Goal: Transaction & Acquisition: Obtain resource

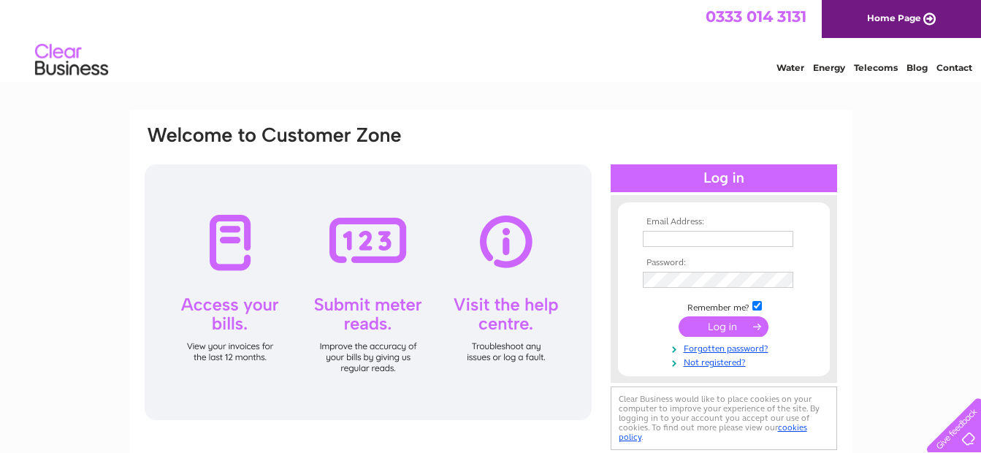
click at [658, 236] on input "text" at bounding box center [718, 239] width 151 height 16
paste input "suppliers@brightstars-nurseries.com"
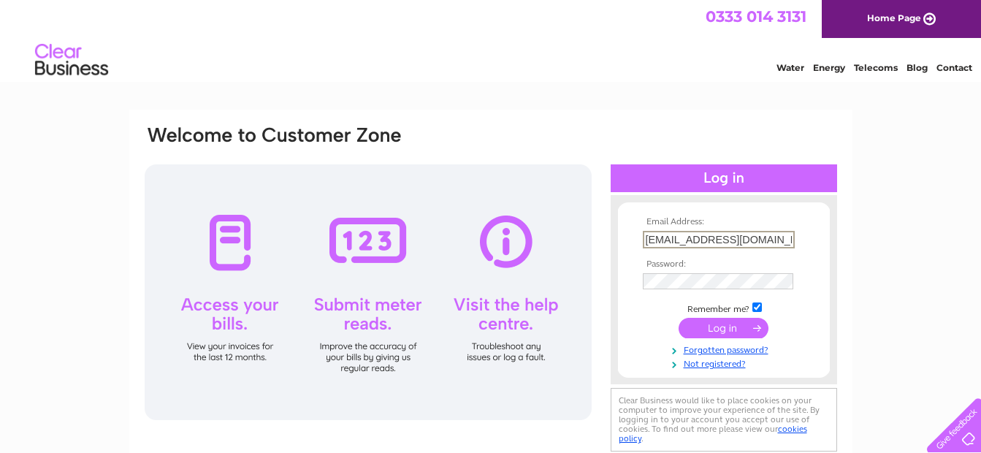
scroll to position [0, 26]
type input "suppliers@brightstars-nurseries.com"
click at [718, 335] on input "submit" at bounding box center [724, 328] width 90 height 20
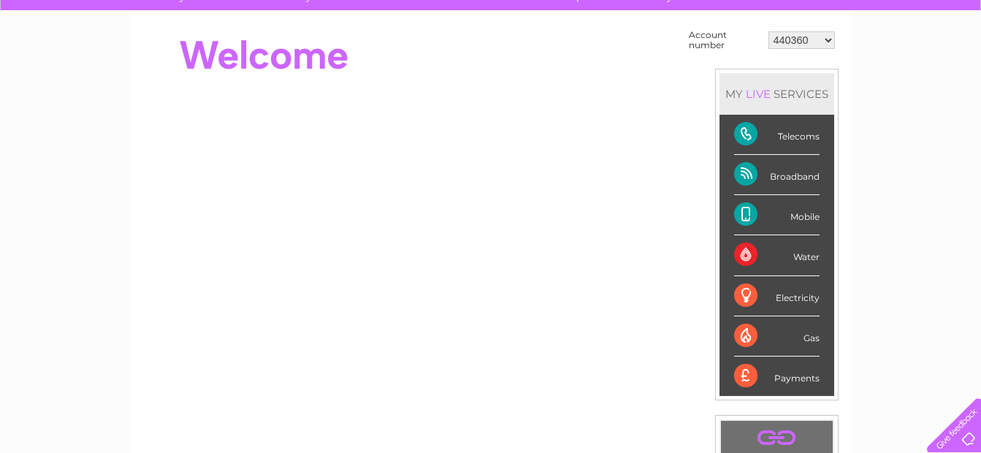
scroll to position [53, 0]
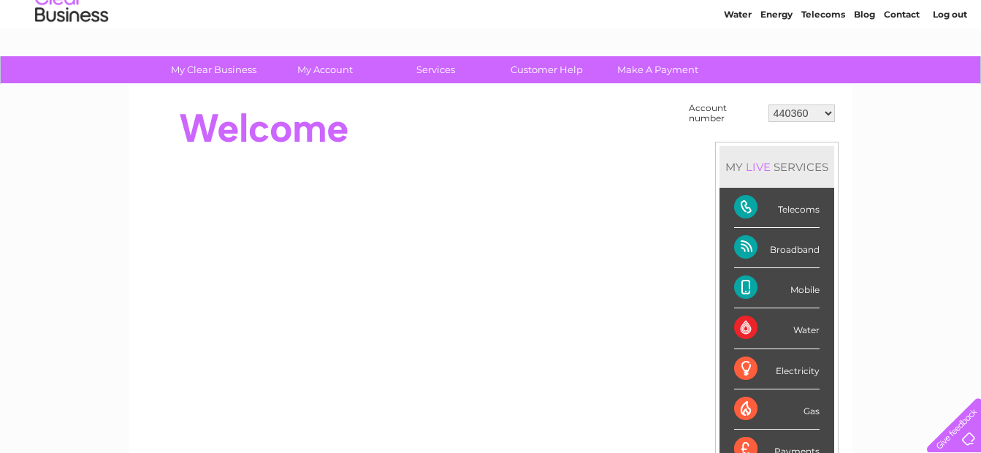
click at [778, 202] on div "Telecoms" at bounding box center [776, 208] width 85 height 40
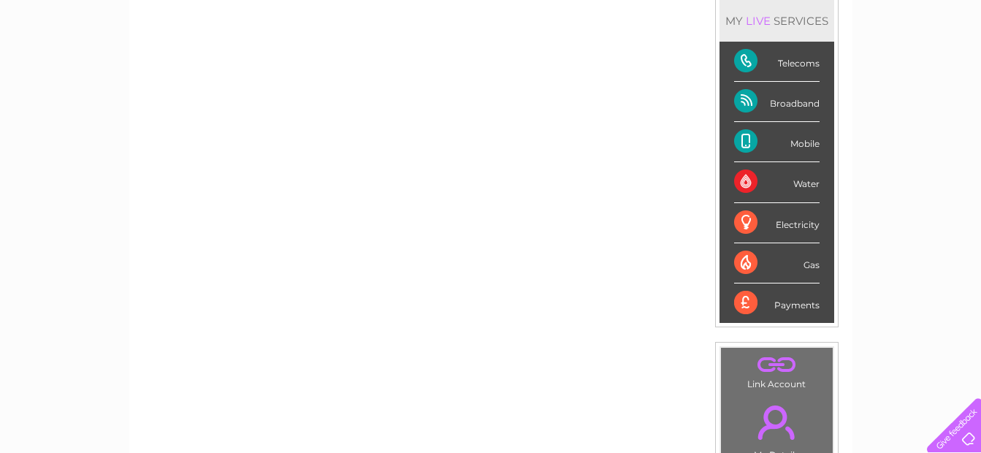
scroll to position [0, 0]
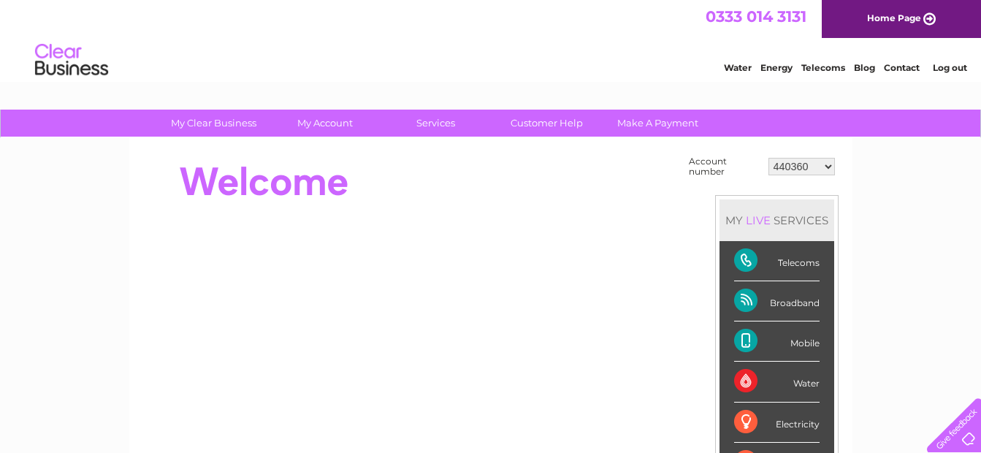
click at [829, 166] on select "440360 918543 918544 1153146 30290331" at bounding box center [802, 167] width 66 height 18
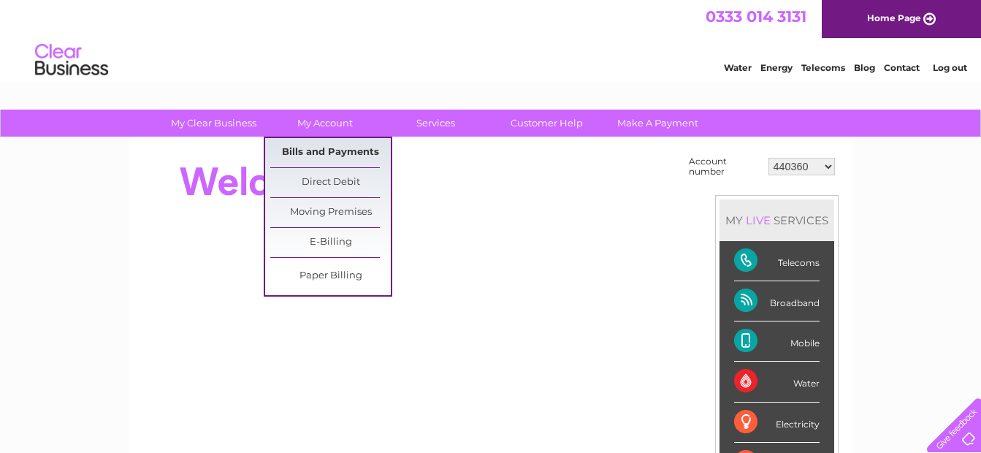
click at [321, 146] on link "Bills and Payments" at bounding box center [330, 152] width 121 height 29
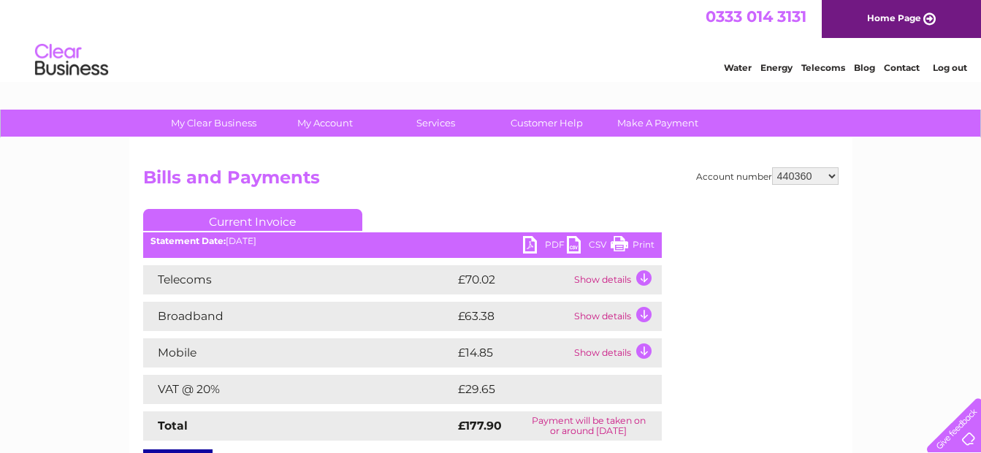
click at [552, 245] on link "PDF" at bounding box center [545, 246] width 44 height 21
click at [838, 176] on select "440360 918543 918544 1153146 30290331" at bounding box center [805, 176] width 66 height 18
select select "918543"
click at [772, 167] on select "440360 918543 918544 1153146 30290331" at bounding box center [805, 176] width 66 height 18
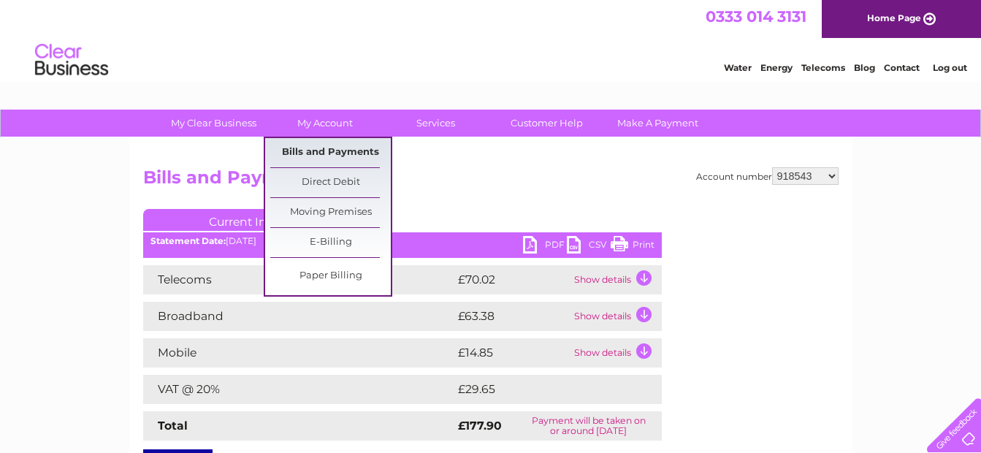
click at [314, 150] on link "Bills and Payments" at bounding box center [330, 152] width 121 height 29
click at [328, 150] on link "Bills and Payments" at bounding box center [330, 152] width 121 height 29
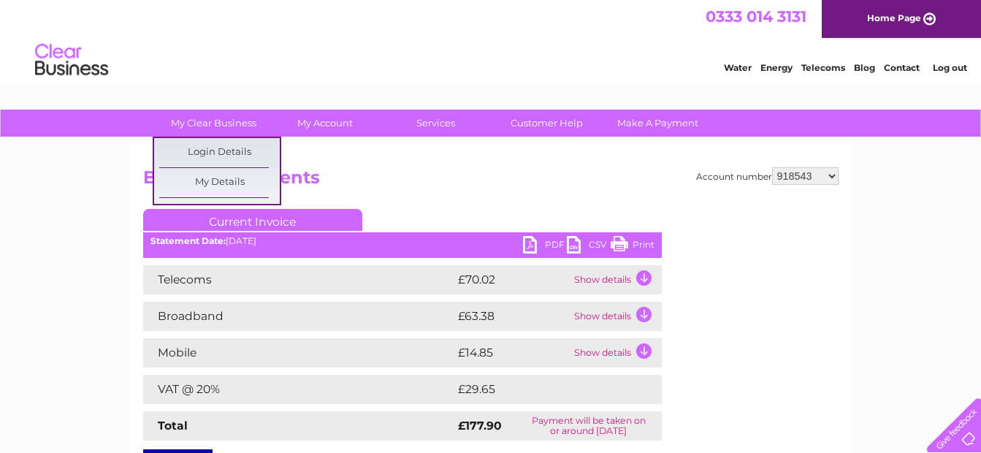
click at [493, 179] on h2 "Bills and Payments" at bounding box center [491, 181] width 696 height 28
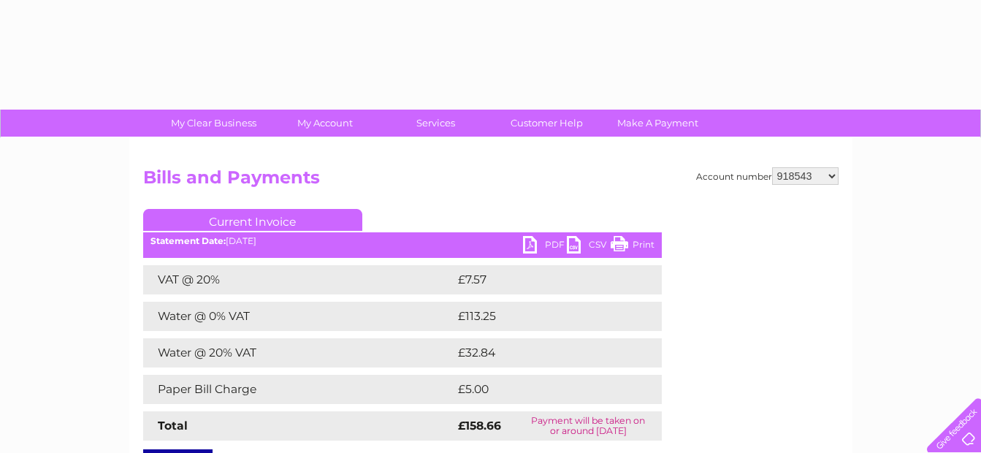
click at [528, 247] on link "PDF" at bounding box center [545, 246] width 44 height 21
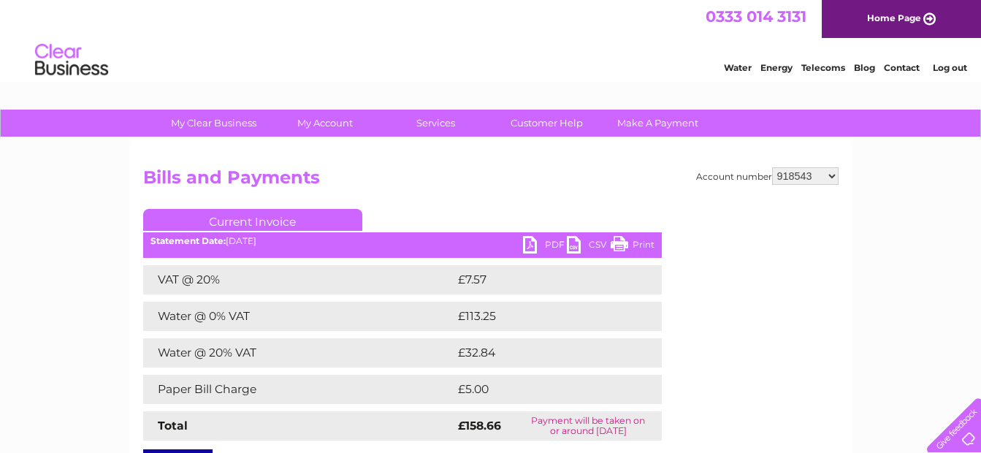
click at [549, 243] on link "PDF" at bounding box center [545, 246] width 44 height 21
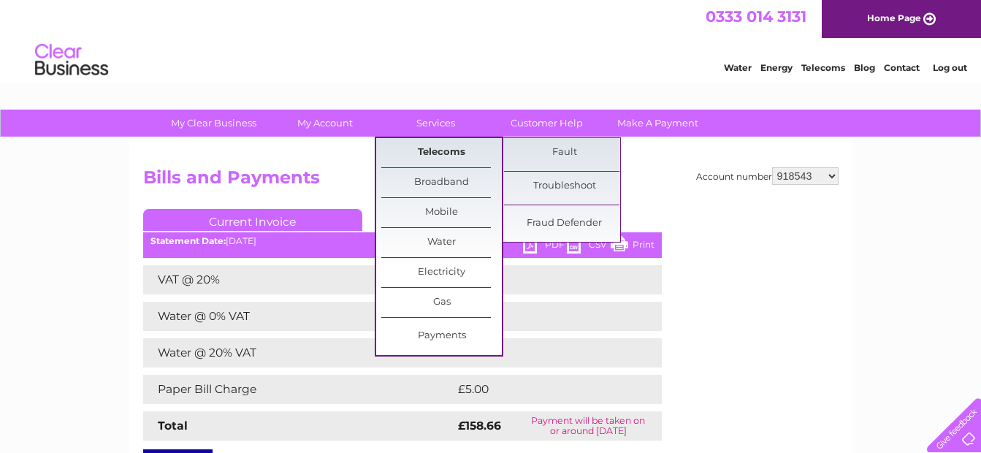
click at [448, 143] on link "Telecoms" at bounding box center [441, 152] width 121 height 29
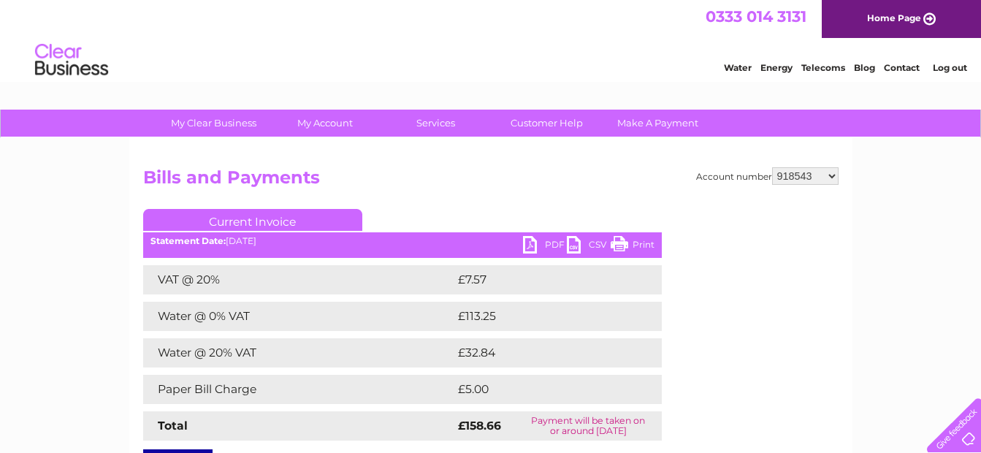
drag, startPoint x: 605, startPoint y: 192, endPoint x: 613, endPoint y: 191, distance: 8.2
click at [606, 192] on h2 "Bills and Payments" at bounding box center [491, 181] width 696 height 28
click at [832, 178] on select "440360 918543 918544 1153146 30290331" at bounding box center [805, 176] width 66 height 18
click at [834, 174] on select "440360 918543 918544 1153146 30290331" at bounding box center [805, 176] width 66 height 18
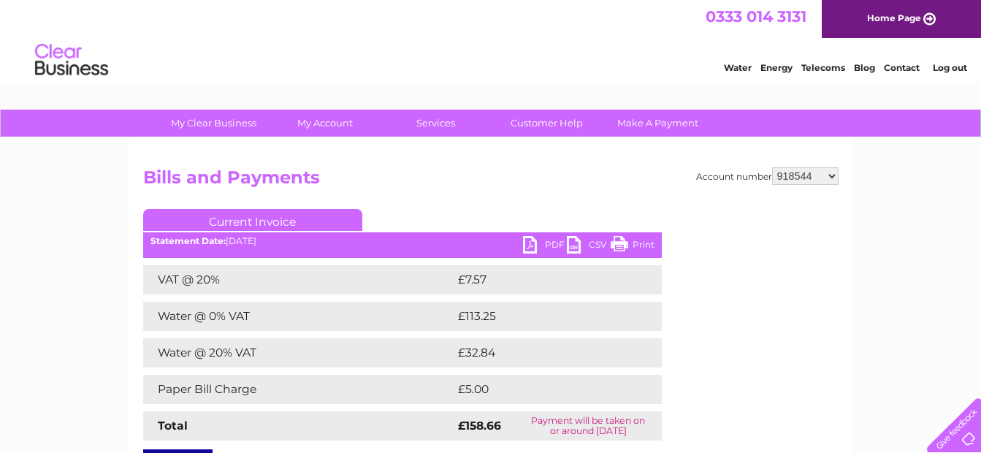
click at [772, 167] on select "440360 918543 918544 1153146 30290331" at bounding box center [805, 176] width 66 height 18
click at [820, 240] on div at bounding box center [781, 296] width 115 height 175
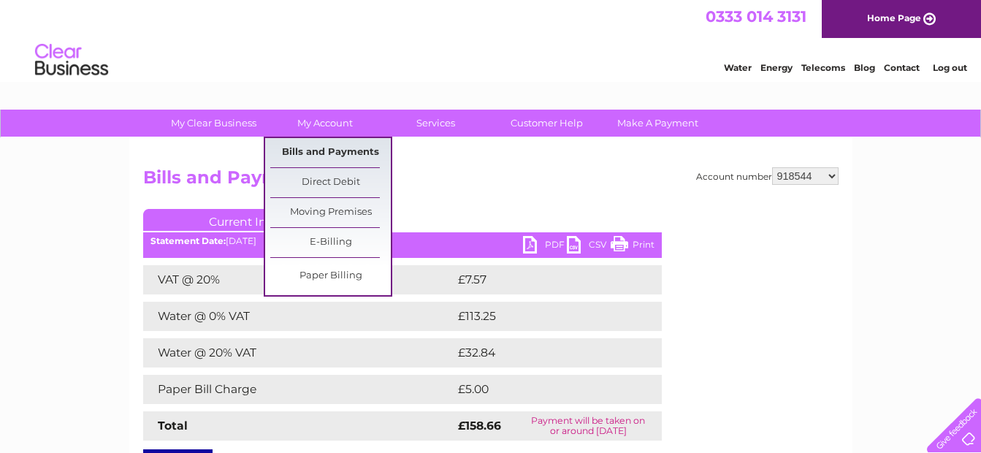
click at [321, 146] on link "Bills and Payments" at bounding box center [330, 152] width 121 height 29
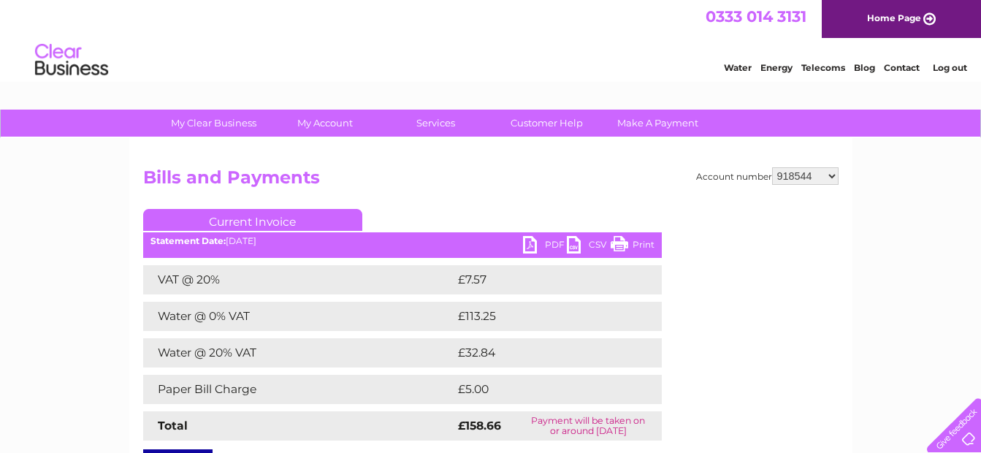
click at [480, 194] on h2 "Bills and Payments" at bounding box center [491, 181] width 696 height 28
click at [834, 177] on select "440360 918543 918544 1153146 30290331" at bounding box center [805, 176] width 66 height 18
select select "1153146"
click at [772, 167] on select "440360 918543 918544 1153146 30290331" at bounding box center [805, 176] width 66 height 18
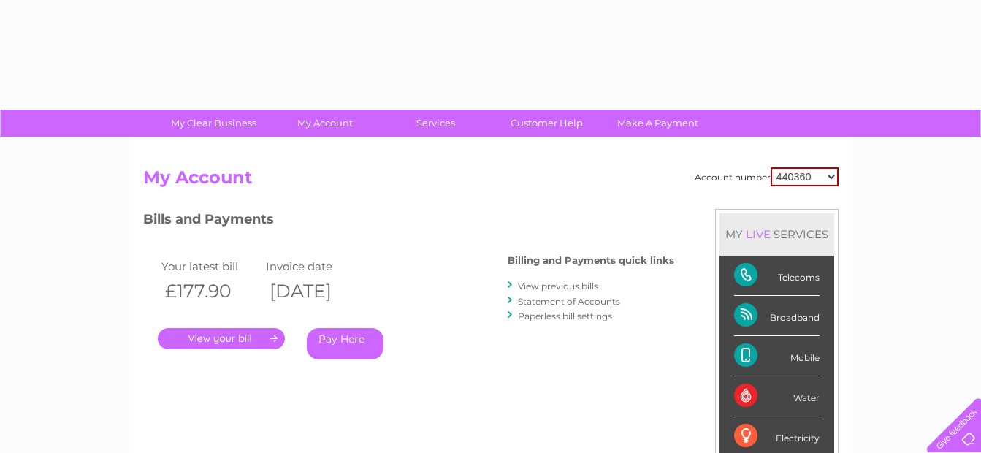
click at [210, 339] on link "." at bounding box center [221, 338] width 127 height 21
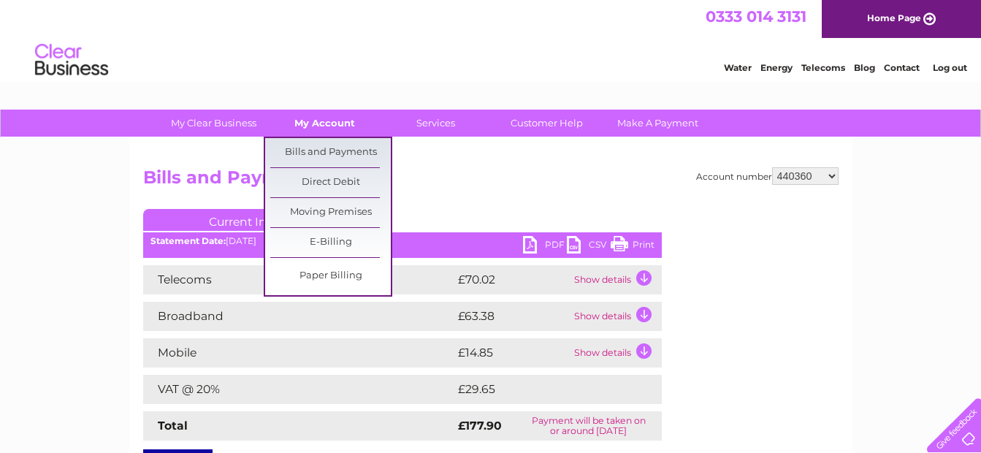
click at [324, 114] on link "My Account" at bounding box center [325, 123] width 121 height 27
click at [312, 144] on link "Bills and Payments" at bounding box center [330, 152] width 121 height 29
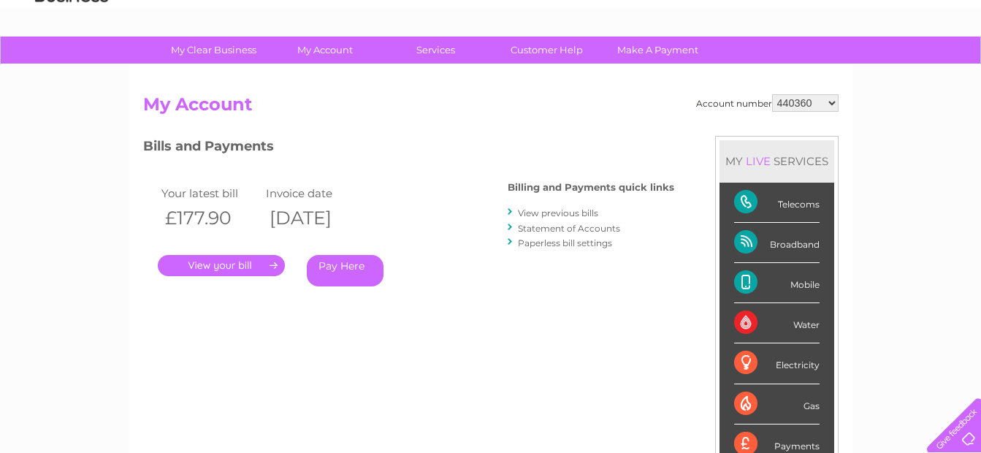
click at [790, 365] on div "Electricity" at bounding box center [776, 363] width 85 height 40
click at [834, 103] on select "440360 918543 918544 1153146 30290331" at bounding box center [805, 103] width 66 height 18
click at [831, 104] on select "440360 918543 918544 1153146 30290331" at bounding box center [805, 103] width 66 height 18
select select "30290331"
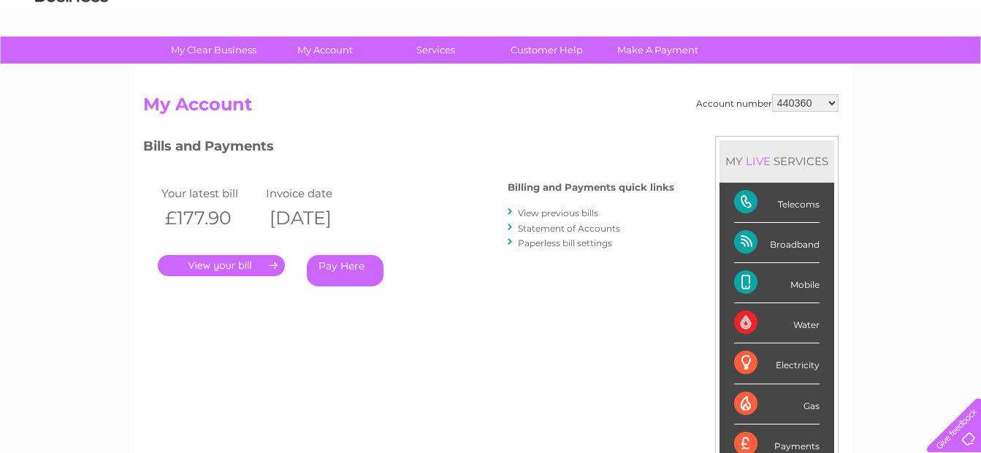
click at [772, 94] on select "440360 918543 918544 1153146 30290331" at bounding box center [805, 103] width 66 height 18
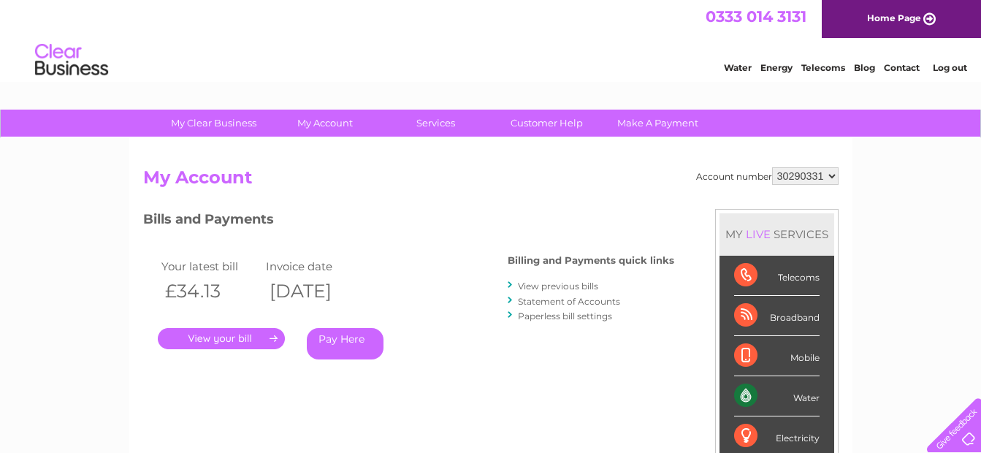
click at [210, 340] on link "." at bounding box center [221, 338] width 127 height 21
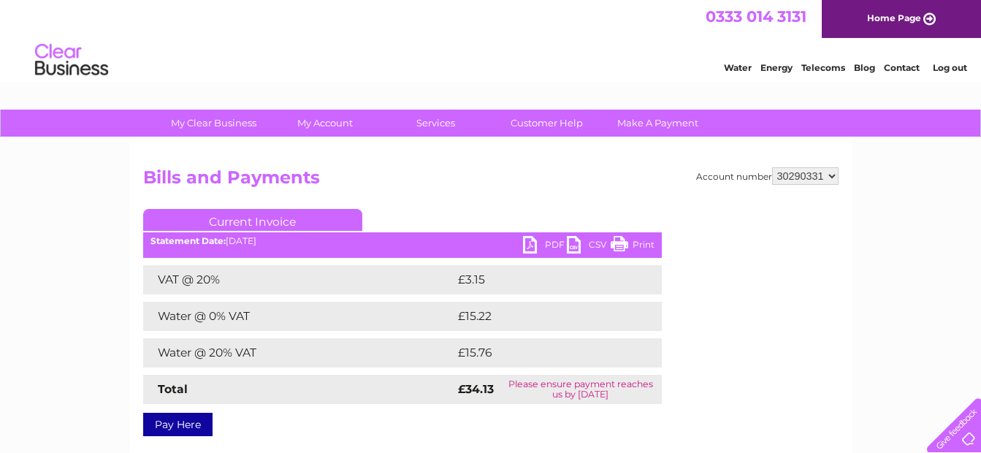
click at [548, 243] on link "PDF" at bounding box center [545, 246] width 44 height 21
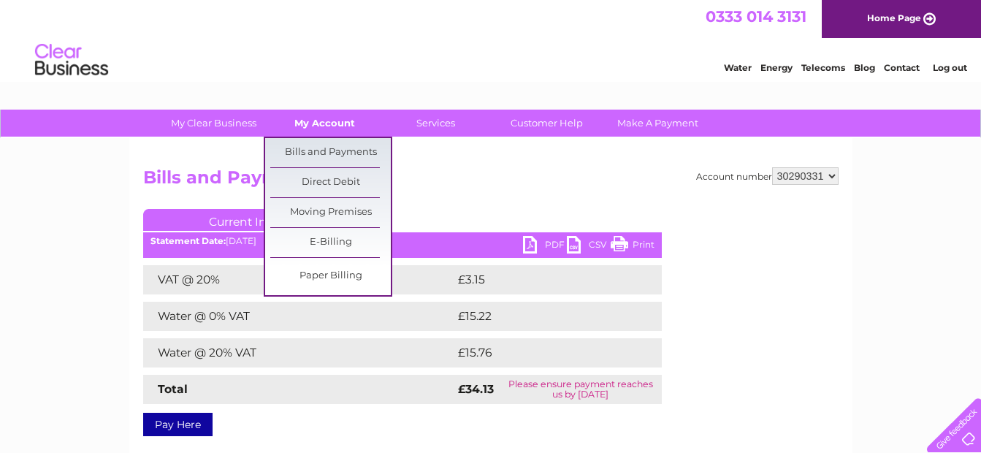
drag, startPoint x: 316, startPoint y: 123, endPoint x: 328, endPoint y: 131, distance: 14.2
click at [316, 123] on link "My Account" at bounding box center [325, 123] width 121 height 27
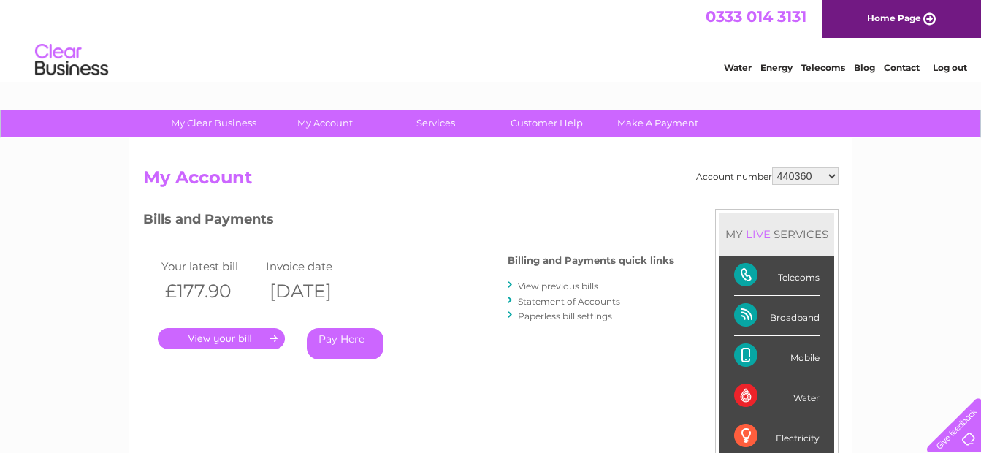
click at [830, 177] on select "440360 918543 918544 1153146 30290331" at bounding box center [805, 176] width 66 height 18
click at [831, 177] on select "440360 918543 918544 1153146 30290331" at bounding box center [805, 176] width 66 height 18
select select "918543"
click at [772, 167] on select "440360 918543 918544 1153146 30290331" at bounding box center [805, 176] width 66 height 18
click at [821, 211] on div "MY LIVE SERVICES Telecoms Broadband Mobile Water Electricity Gas Payments" at bounding box center [776, 375] width 123 height 332
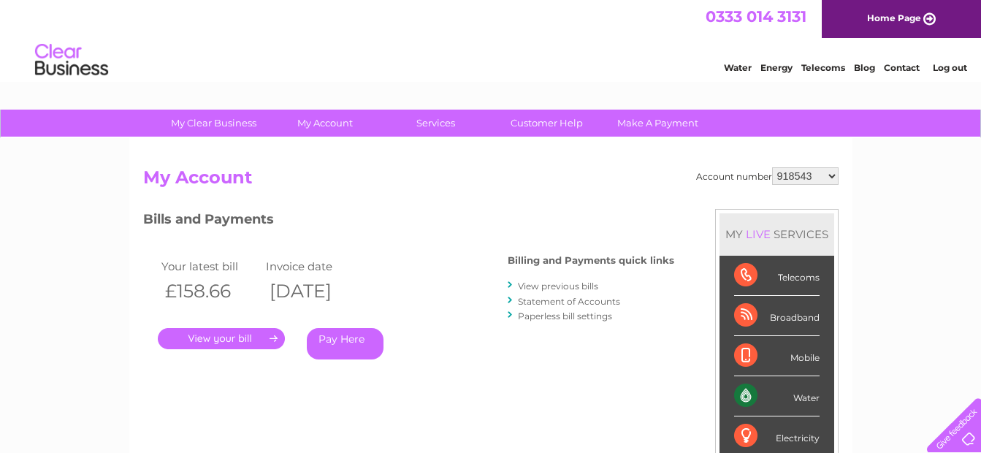
click at [576, 286] on link "View previous bills" at bounding box center [558, 286] width 80 height 11
click at [511, 286] on div at bounding box center [511, 285] width 7 height 14
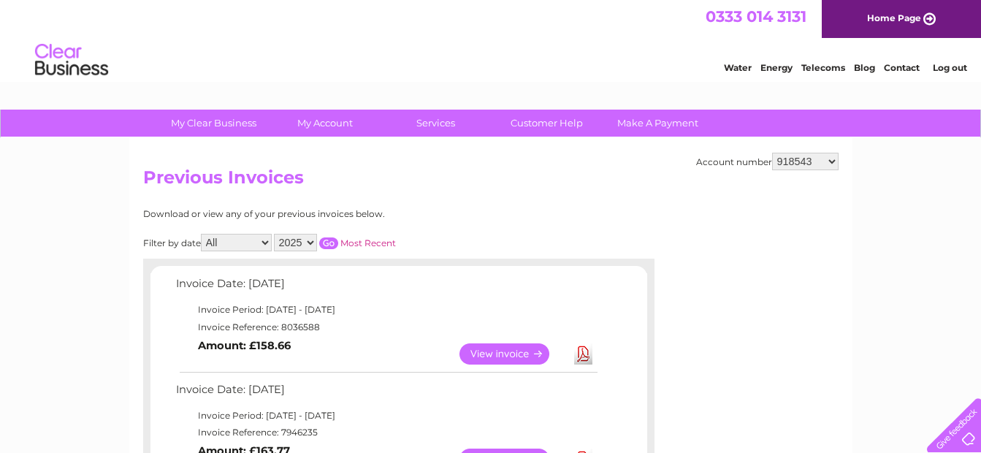
scroll to position [146, 0]
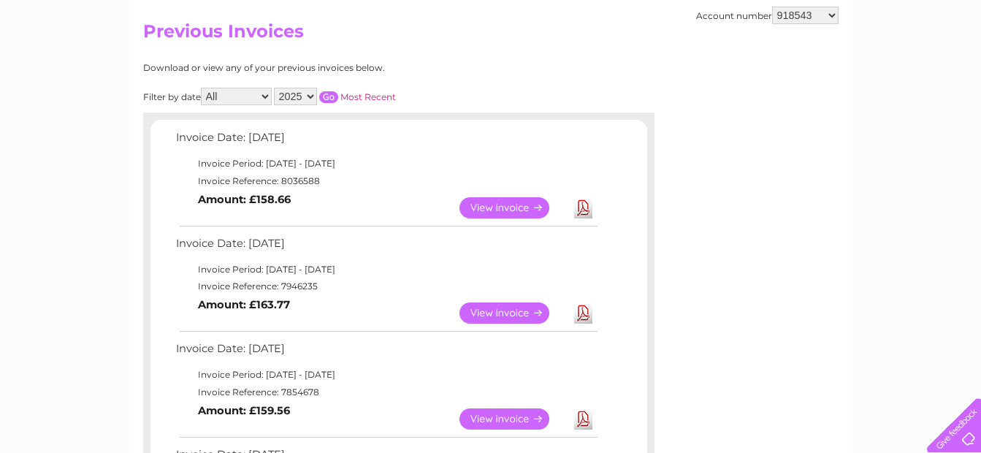
click at [507, 312] on link "View" at bounding box center [513, 313] width 107 height 21
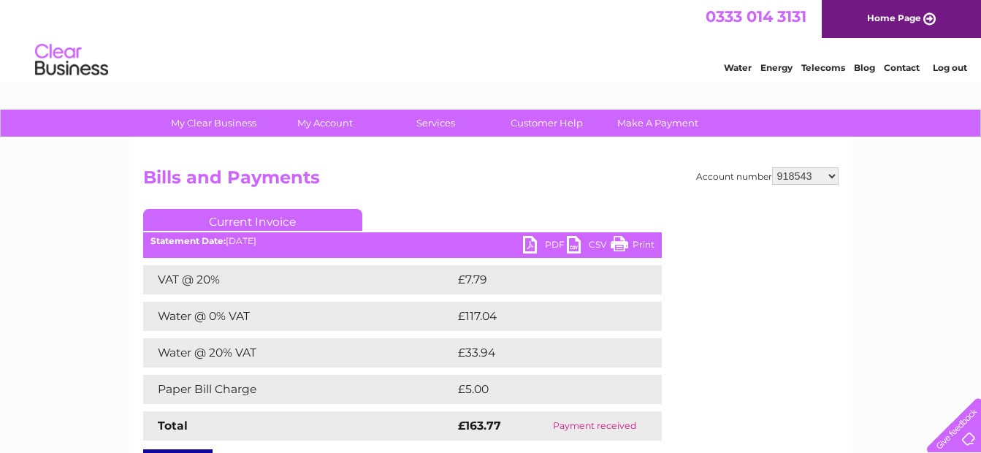
click at [954, 68] on link "Log out" at bounding box center [950, 67] width 34 height 11
